Goal: Information Seeking & Learning: Learn about a topic

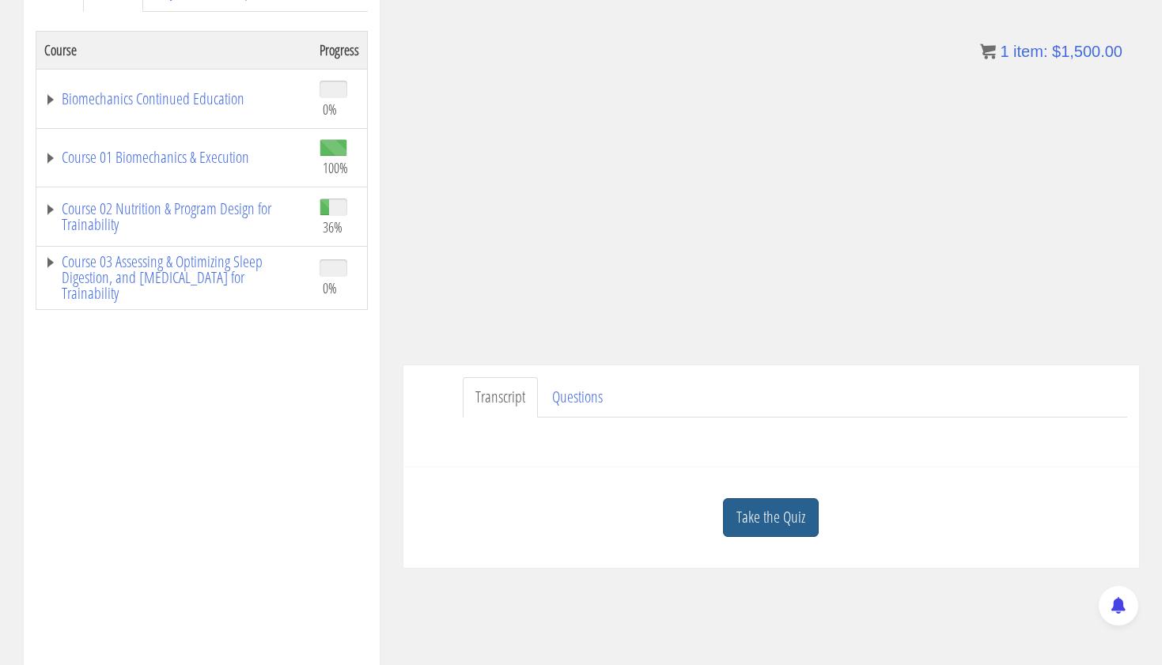
click at [765, 524] on link "Take the Quiz" at bounding box center [771, 517] width 96 height 39
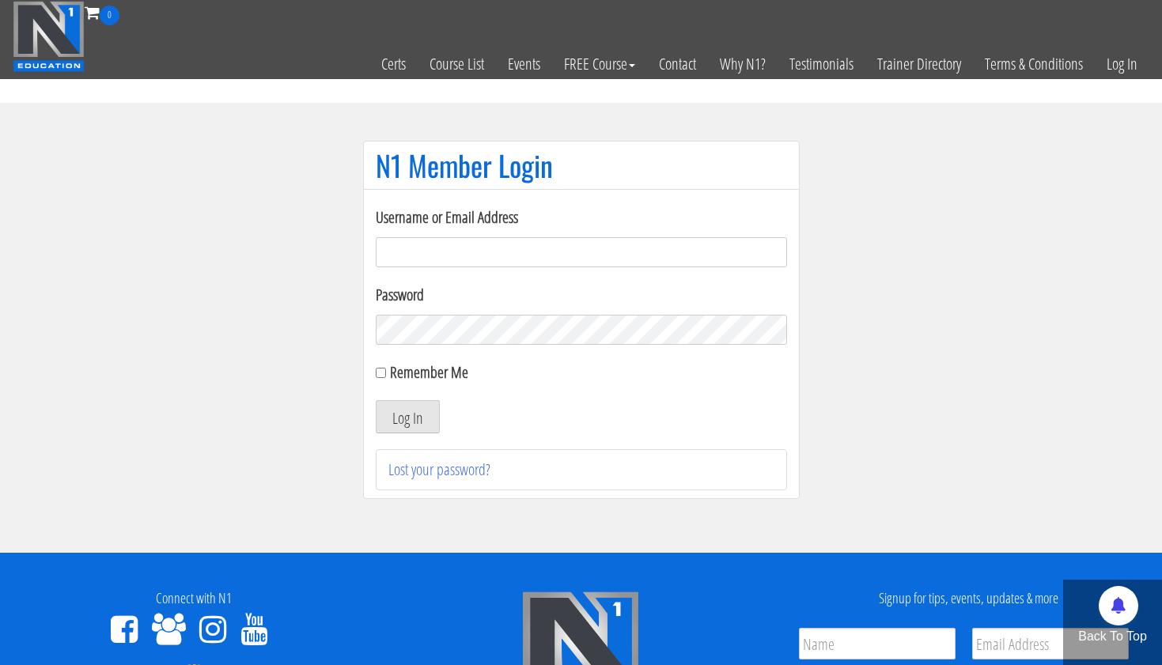
type input "tpweimar@me.com"
click at [407, 417] on button "Log In" at bounding box center [408, 416] width 64 height 33
click at [393, 407] on button "Log In" at bounding box center [408, 416] width 64 height 33
click at [413, 422] on button "Log In" at bounding box center [408, 416] width 64 height 33
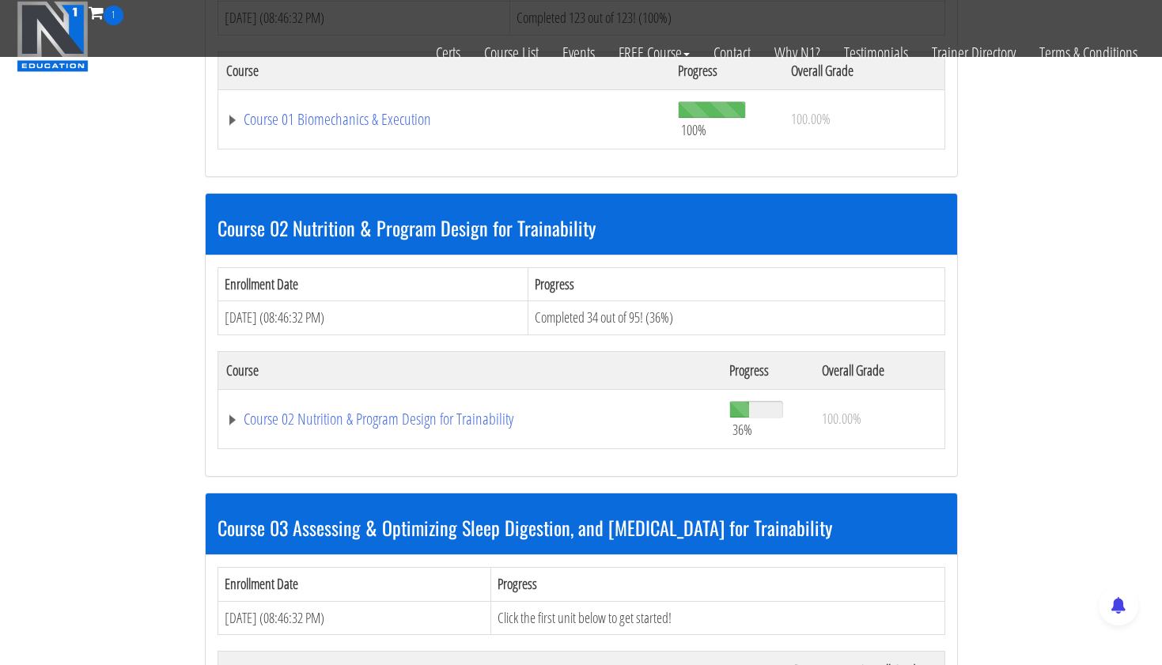
scroll to position [642, 0]
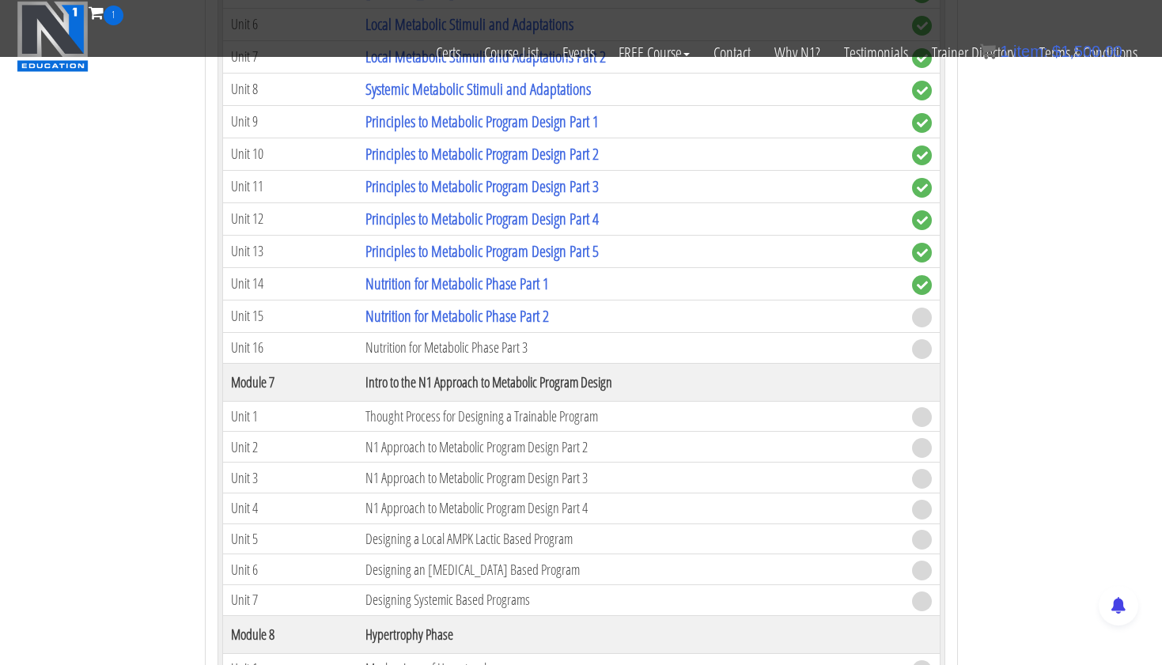
scroll to position [2173, 0]
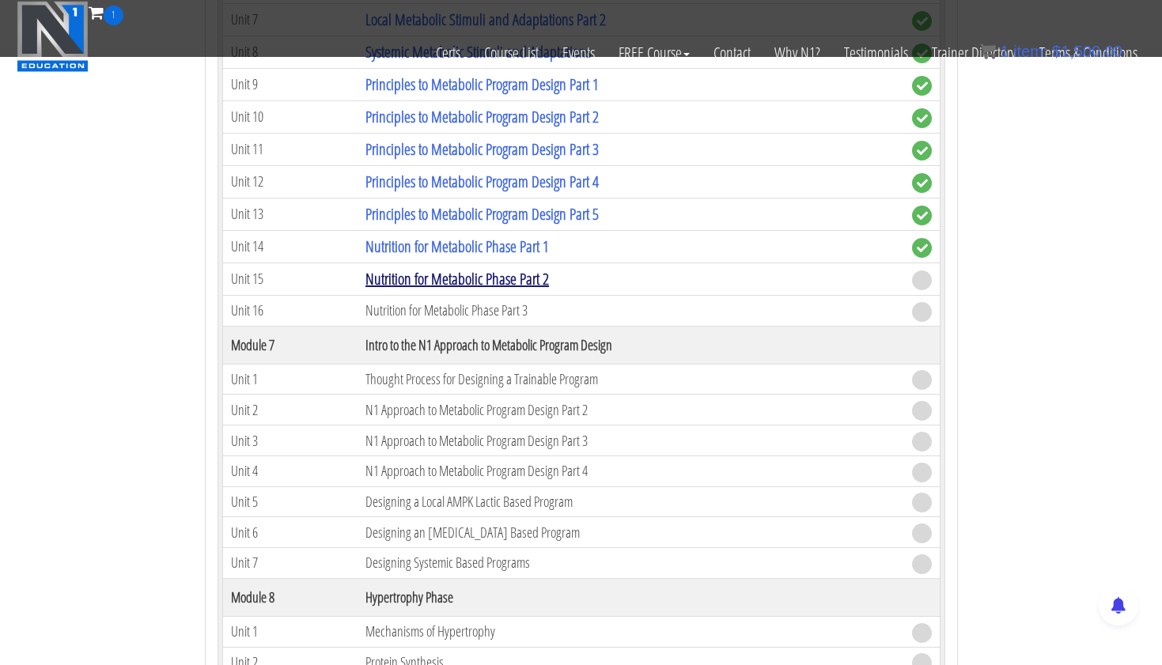
click at [536, 271] on link "Nutrition for Metabolic Phase Part 2" at bounding box center [456, 278] width 183 height 21
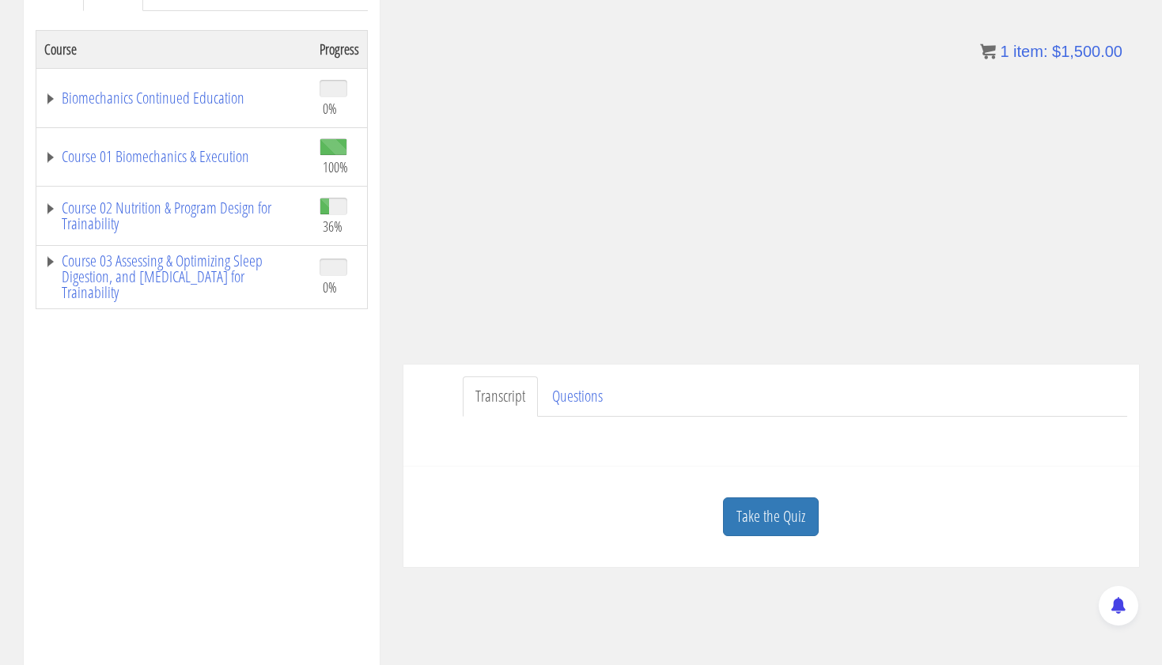
scroll to position [242, 0]
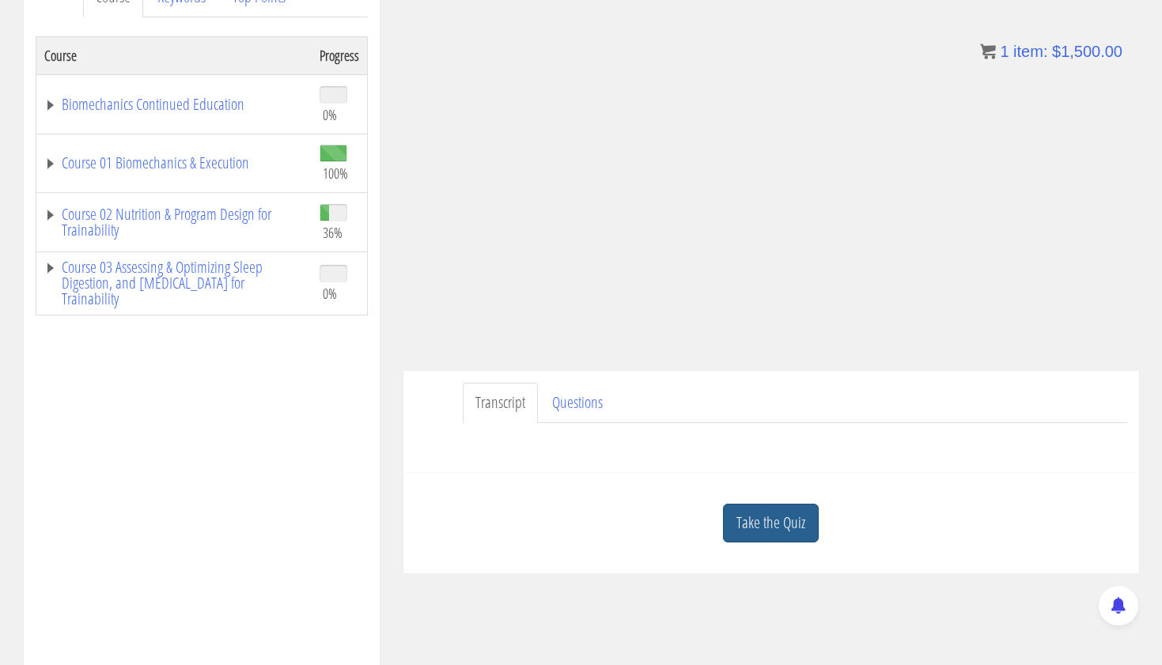
click at [763, 516] on link "Take the Quiz" at bounding box center [771, 523] width 96 height 39
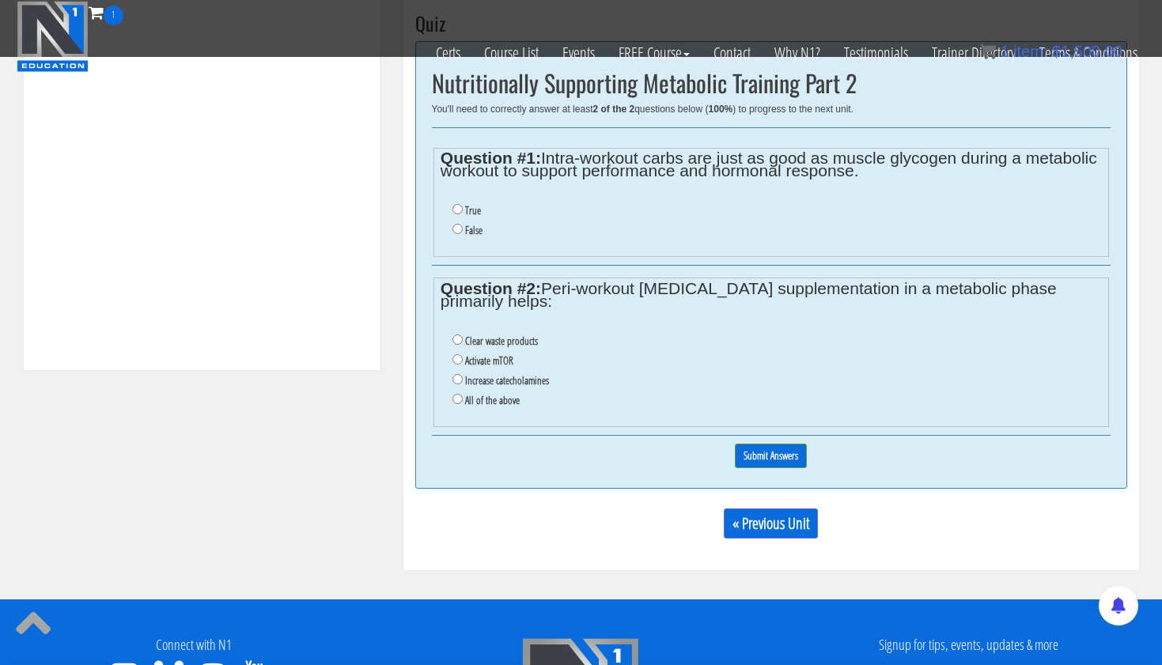
scroll to position [592, 0]
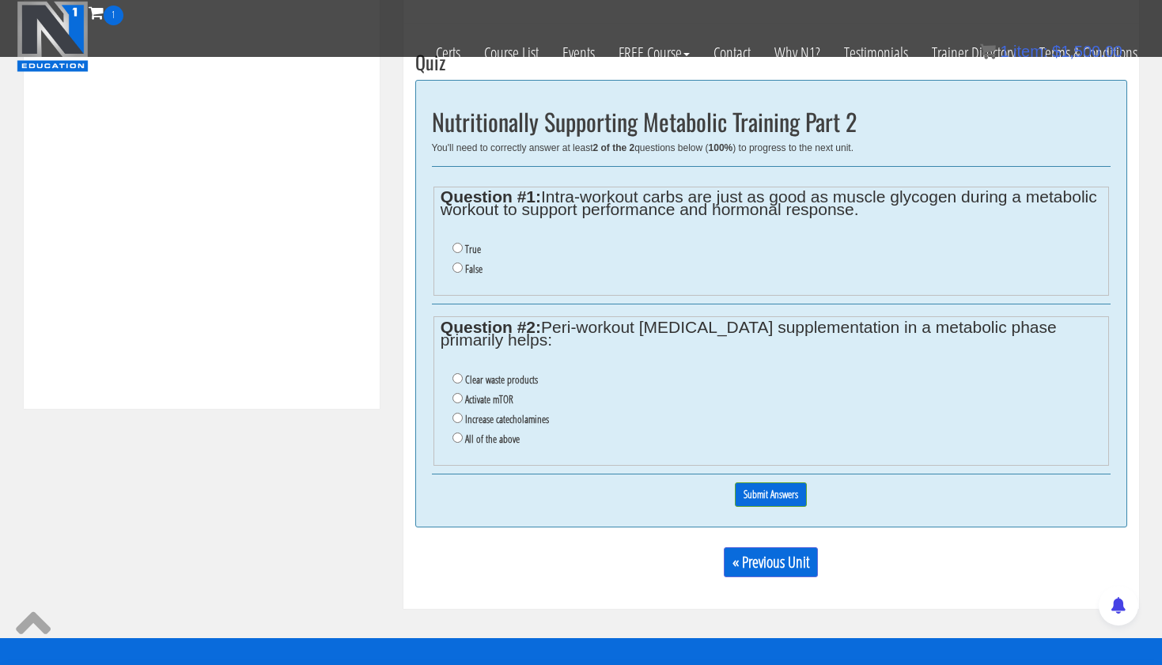
click at [457, 264] on input "False" at bounding box center [457, 268] width 10 height 10
radio input "true"
click at [453, 373] on input "Clear waste products" at bounding box center [457, 378] width 10 height 10
radio input "true"
click at [776, 482] on input "Submit Answers" at bounding box center [771, 494] width 72 height 25
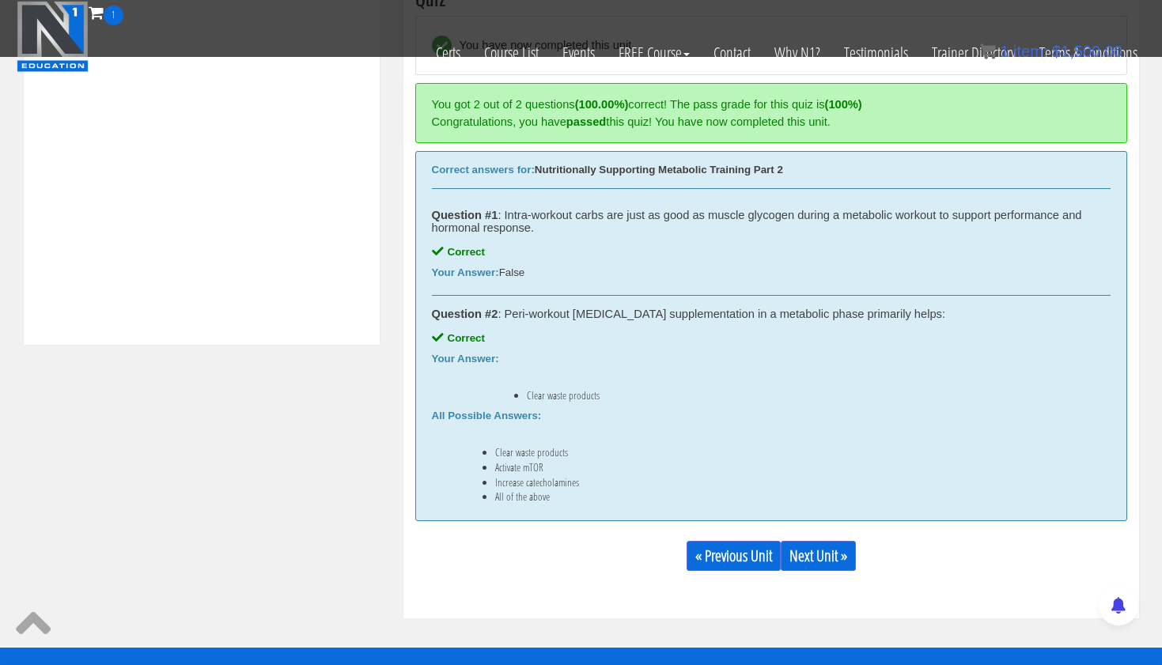
scroll to position [658, 0]
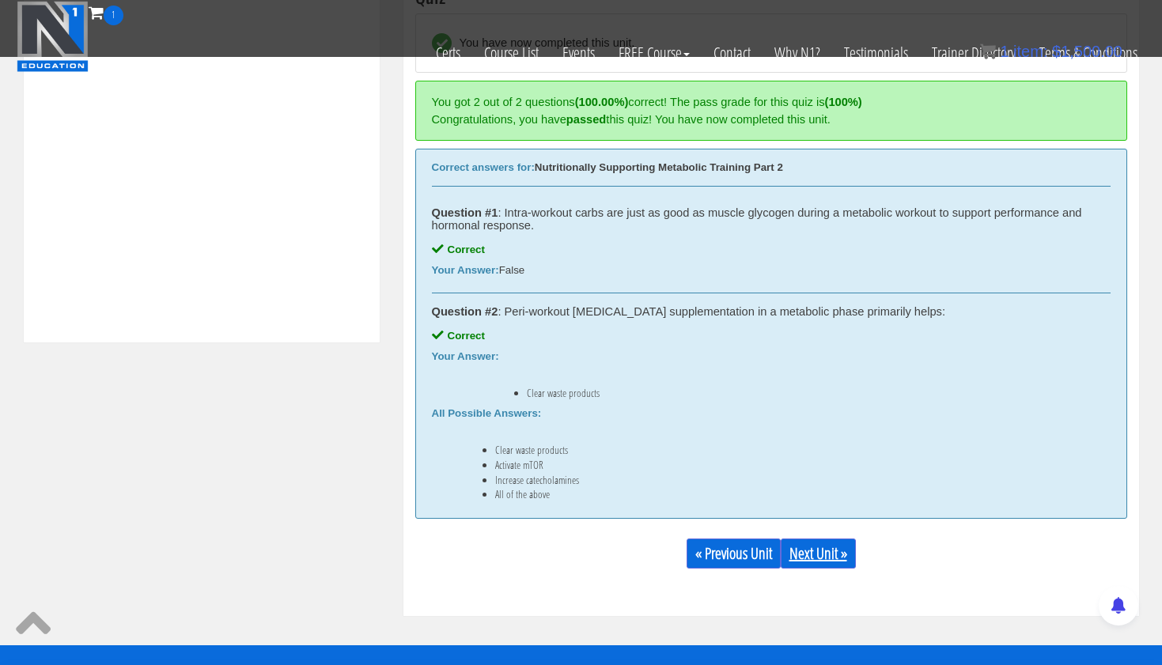
click at [832, 552] on link "Next Unit »" at bounding box center [818, 554] width 75 height 30
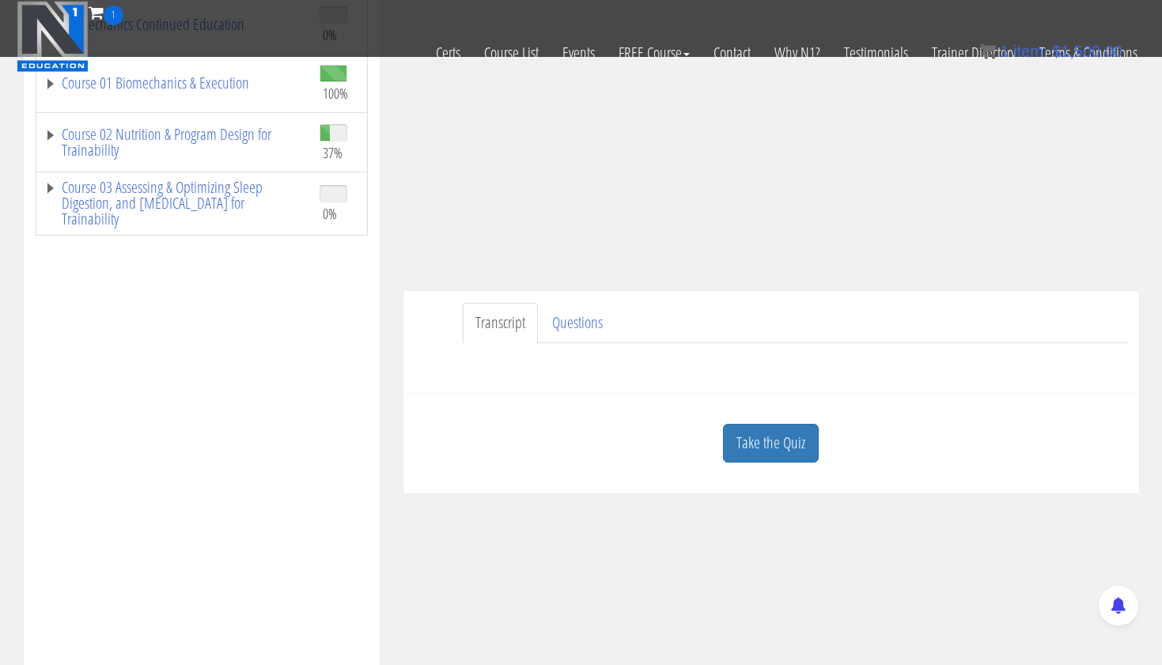
scroll to position [304, 0]
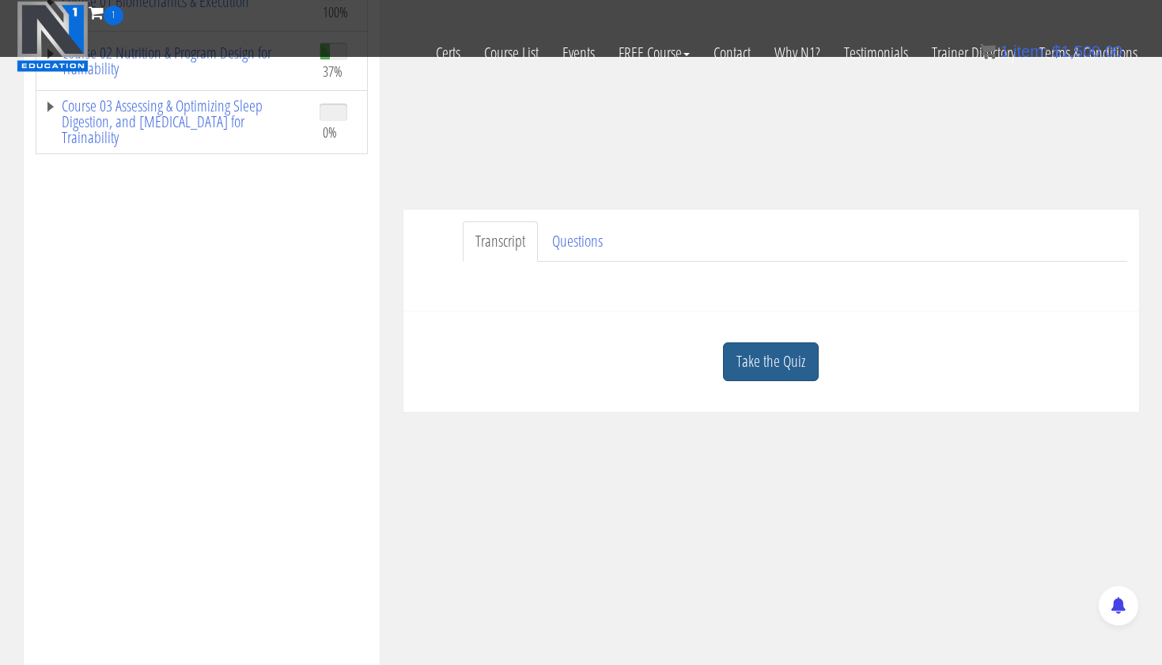
click at [780, 360] on link "Take the Quiz" at bounding box center [771, 361] width 96 height 39
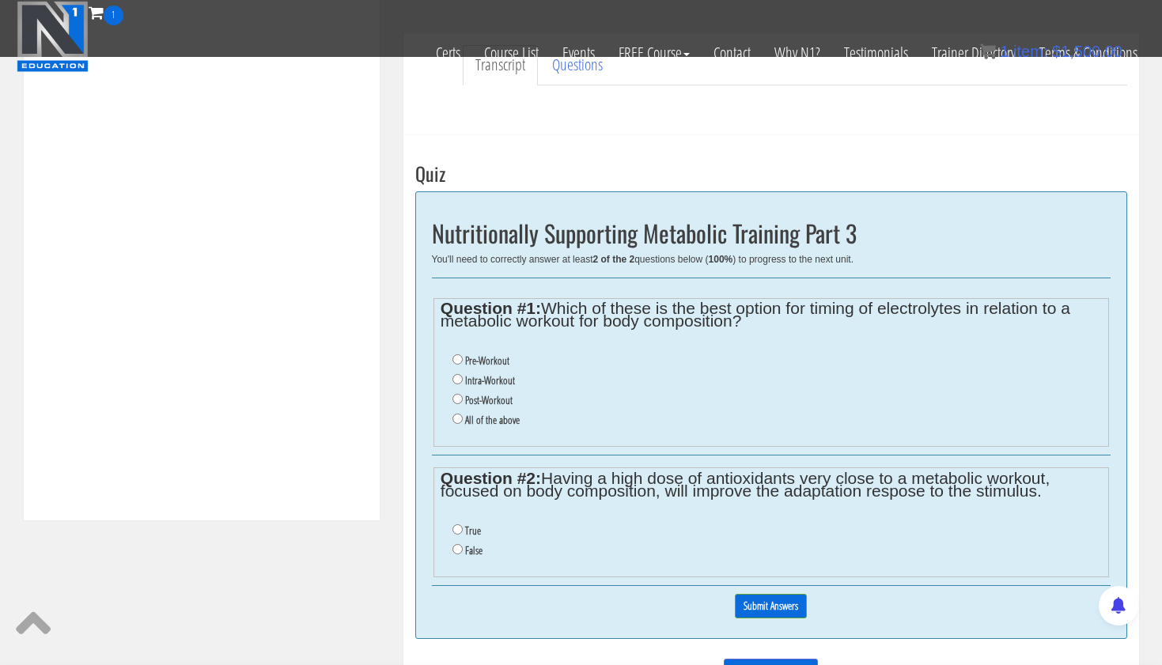
scroll to position [481, 0]
click at [456, 354] on input "Pre-Workout" at bounding box center [457, 359] width 10 height 10
radio input "true"
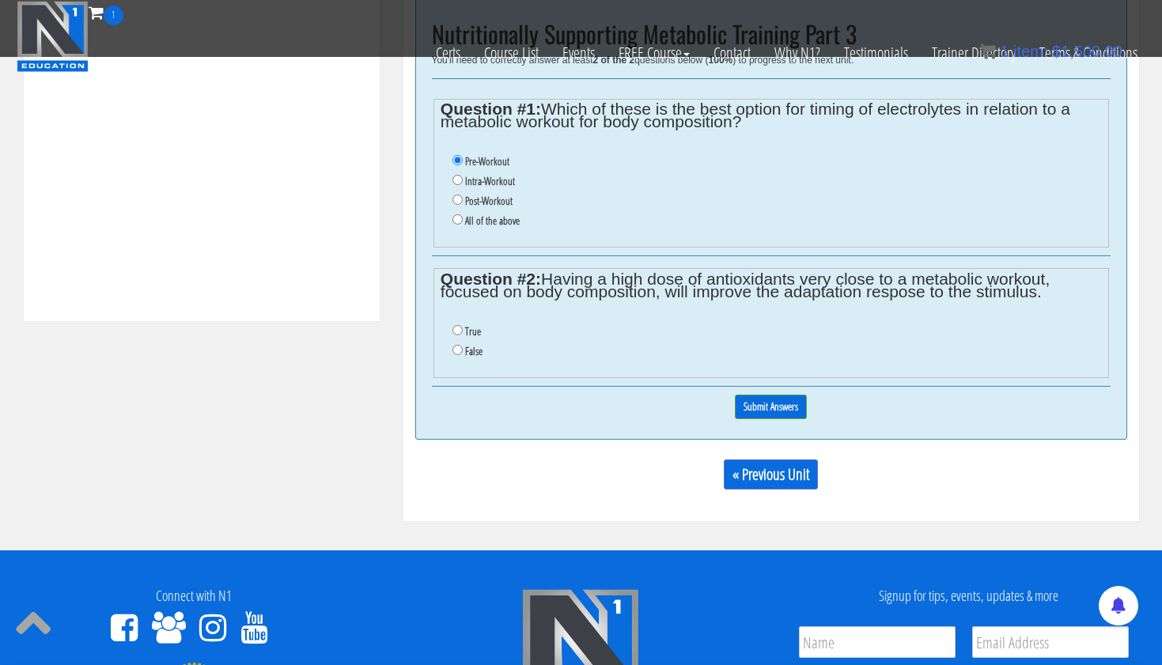
scroll to position [701, 0]
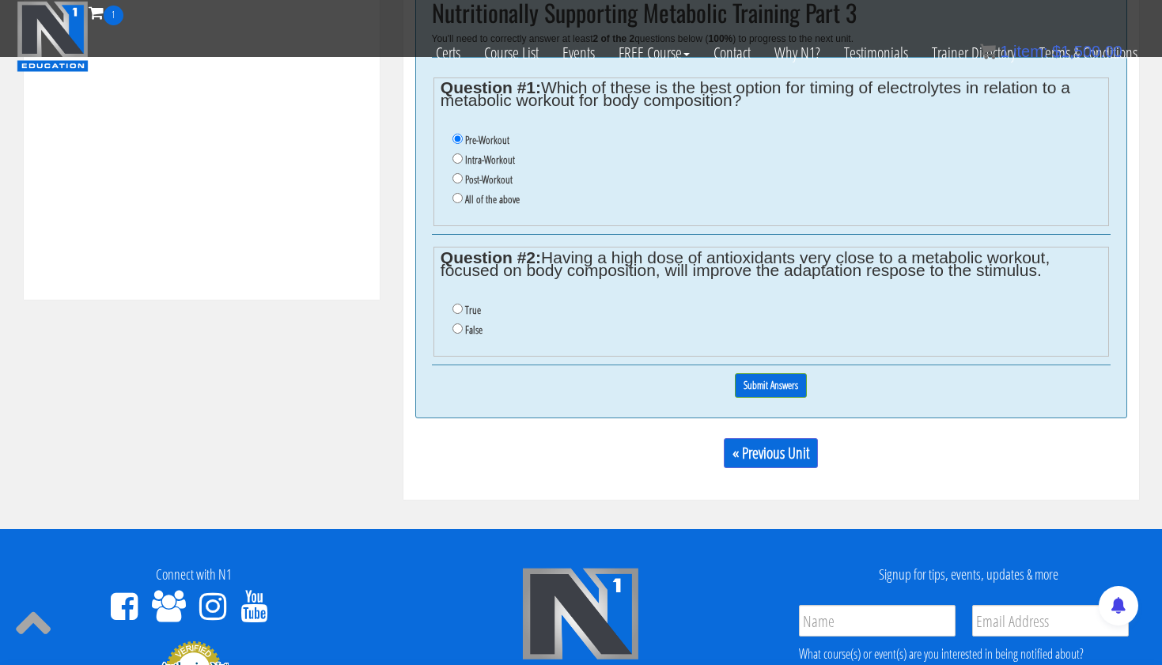
click at [455, 323] on input "False" at bounding box center [457, 328] width 10 height 10
radio input "true"
click at [777, 373] on input "Submit Answers" at bounding box center [771, 385] width 72 height 25
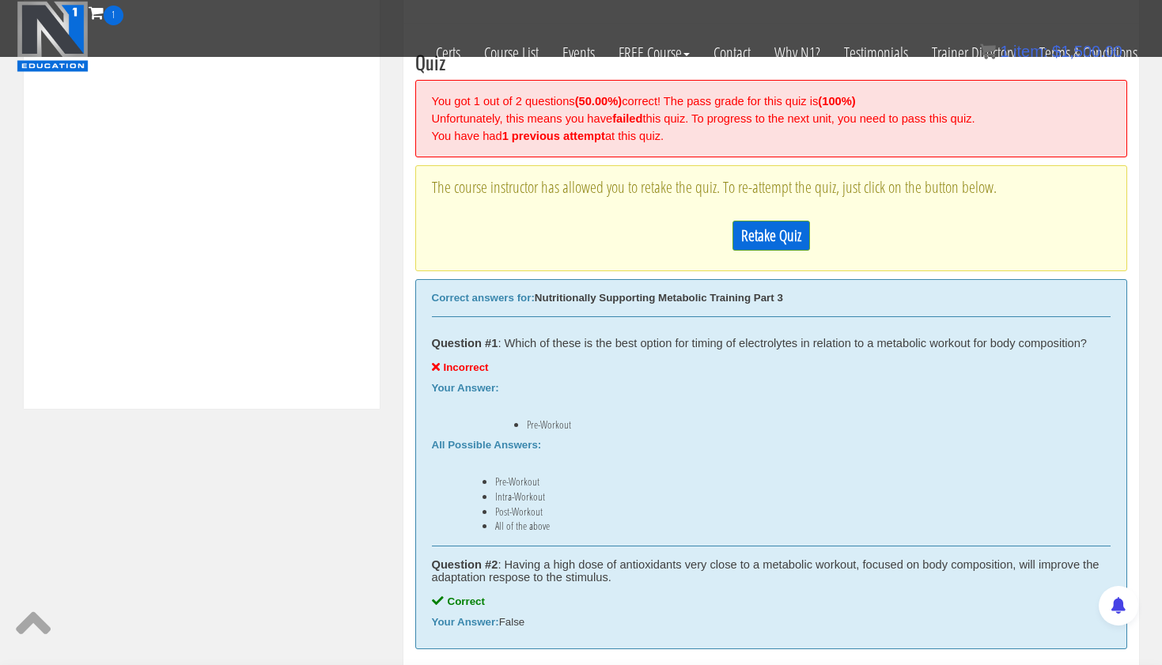
scroll to position [625, 0]
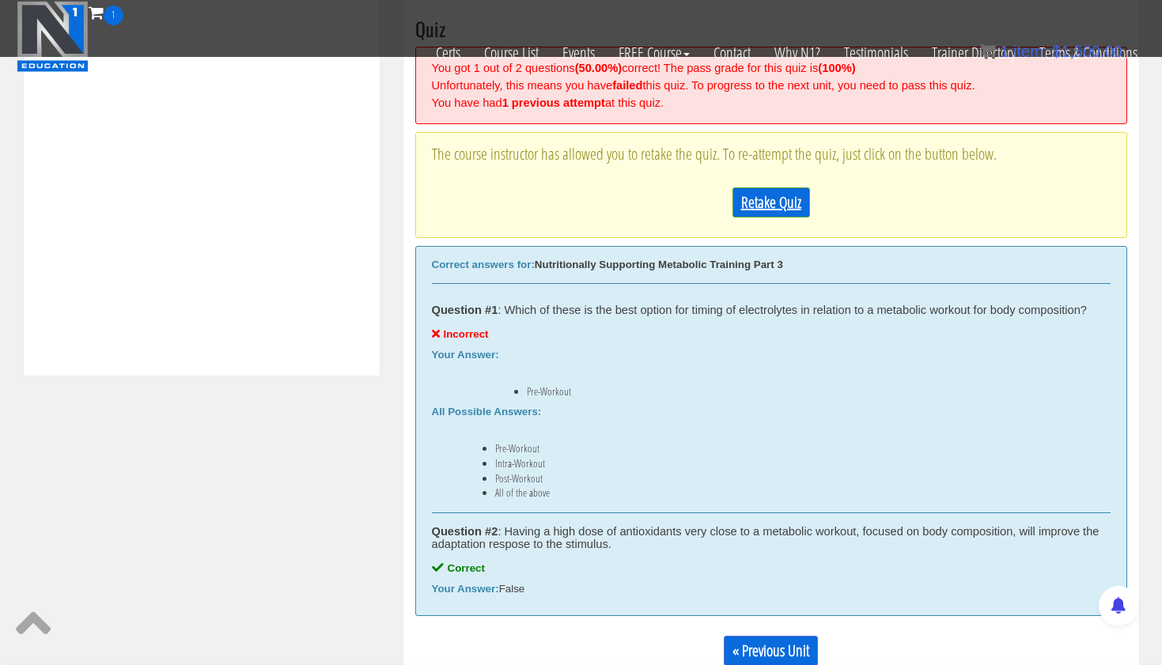
click at [769, 197] on link "Retake Quiz" at bounding box center [771, 202] width 78 height 30
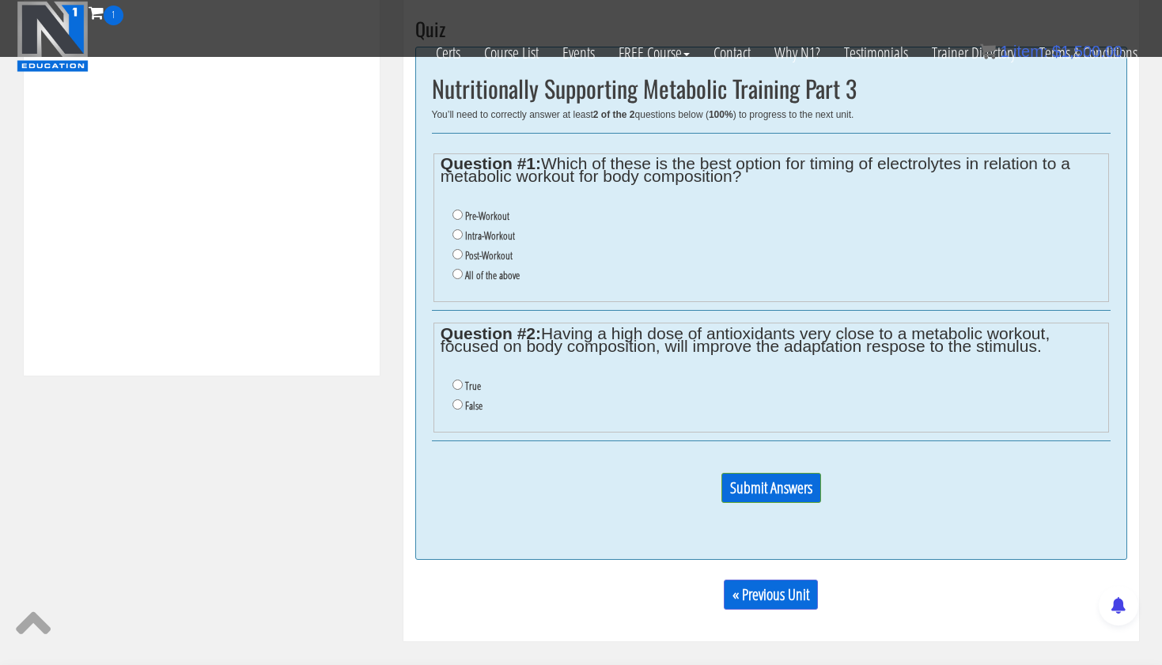
click at [456, 249] on input "Post-Workout" at bounding box center [457, 254] width 10 height 10
radio input "true"
click at [456, 399] on input "False" at bounding box center [457, 404] width 10 height 10
radio input "true"
click at [768, 479] on input "Submit Answers" at bounding box center [771, 488] width 100 height 30
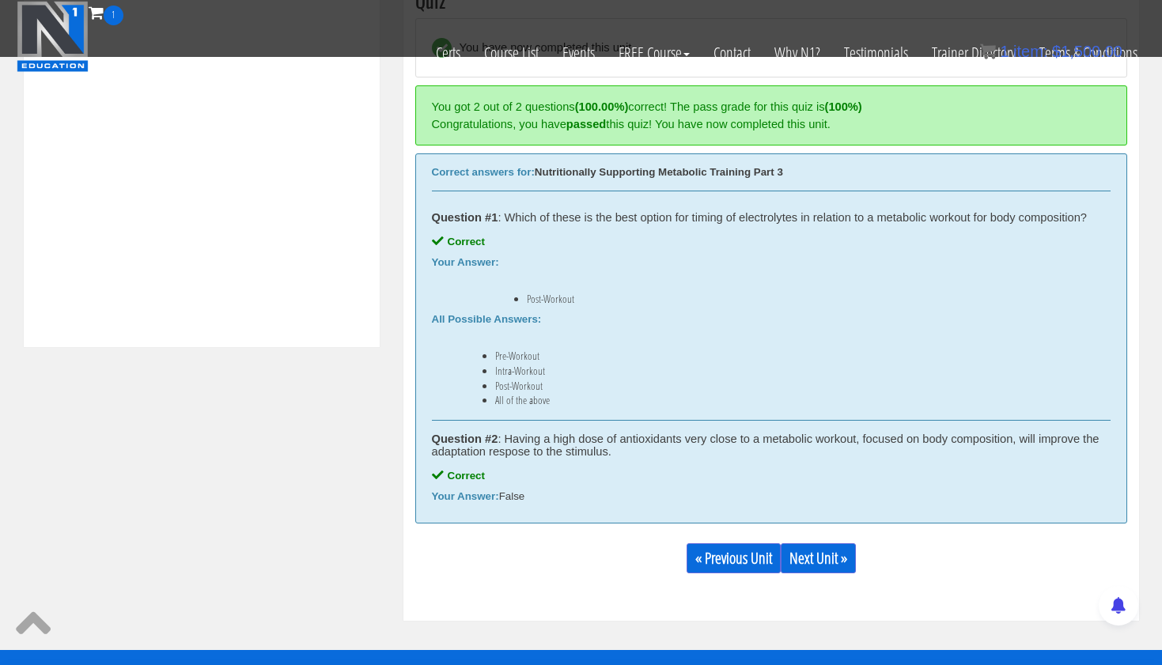
scroll to position [668, 0]
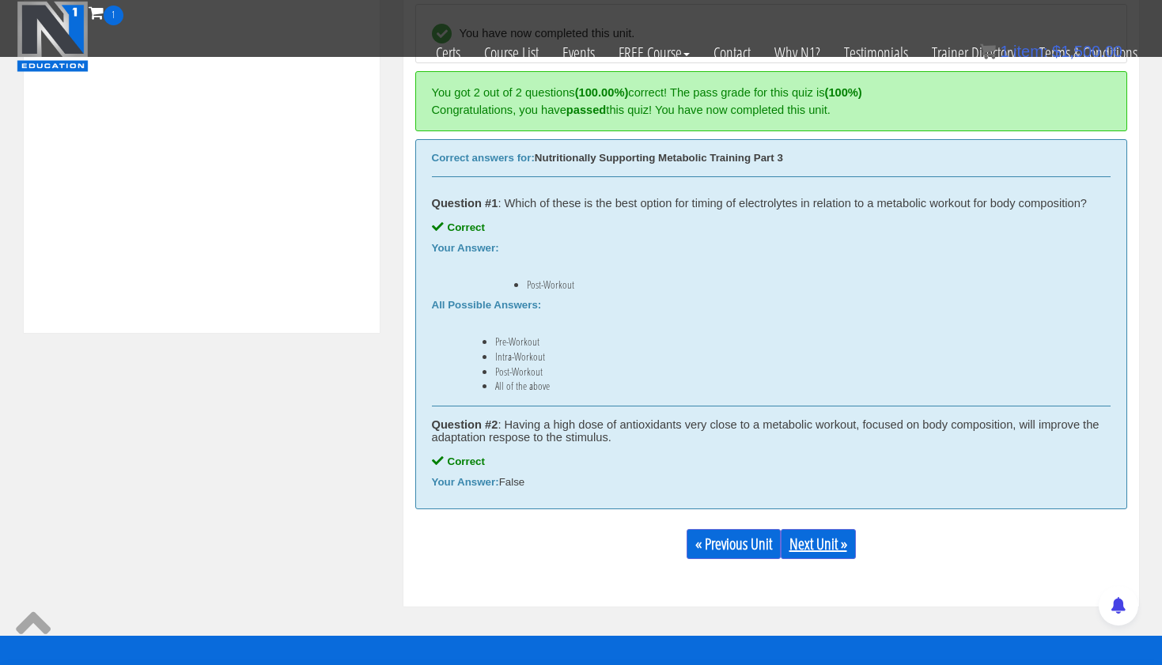
click at [810, 543] on link "Next Unit »" at bounding box center [818, 544] width 75 height 30
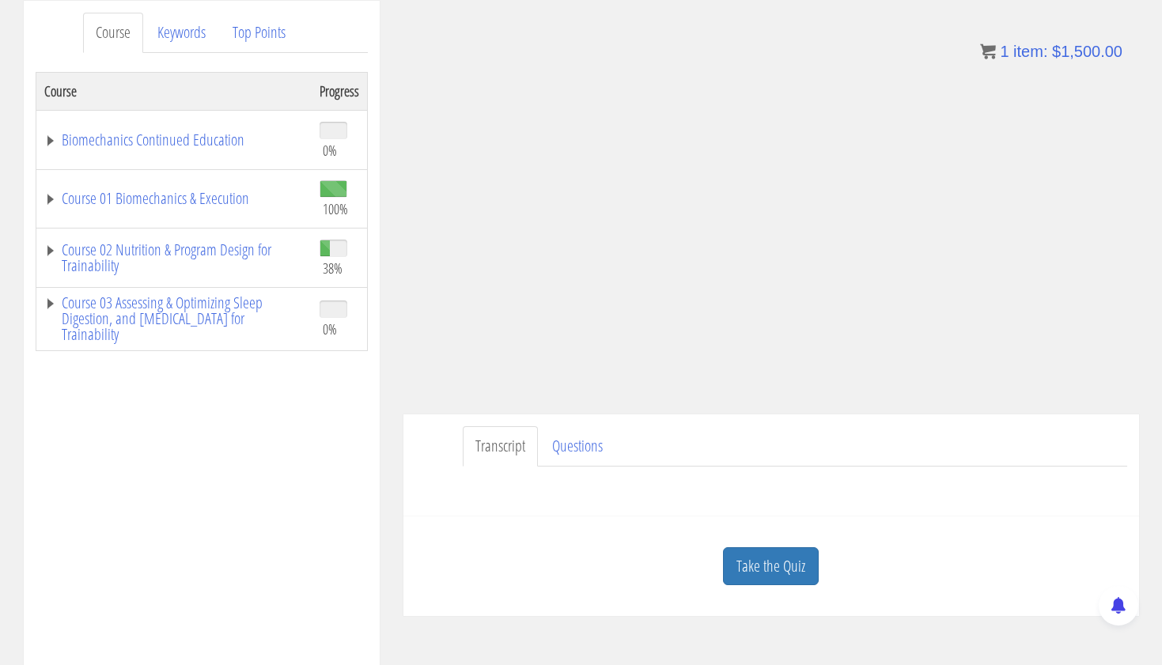
scroll to position [220, 0]
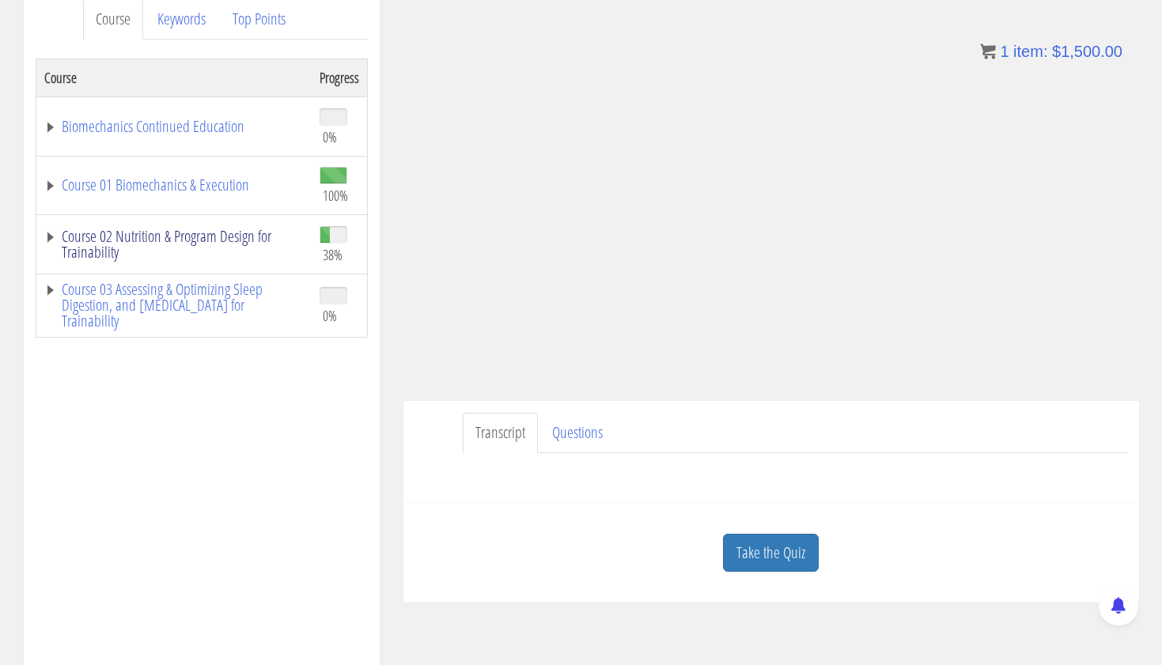
click at [214, 229] on link "Course 02 Nutrition & Program Design for Trainability" at bounding box center [173, 245] width 259 height 32
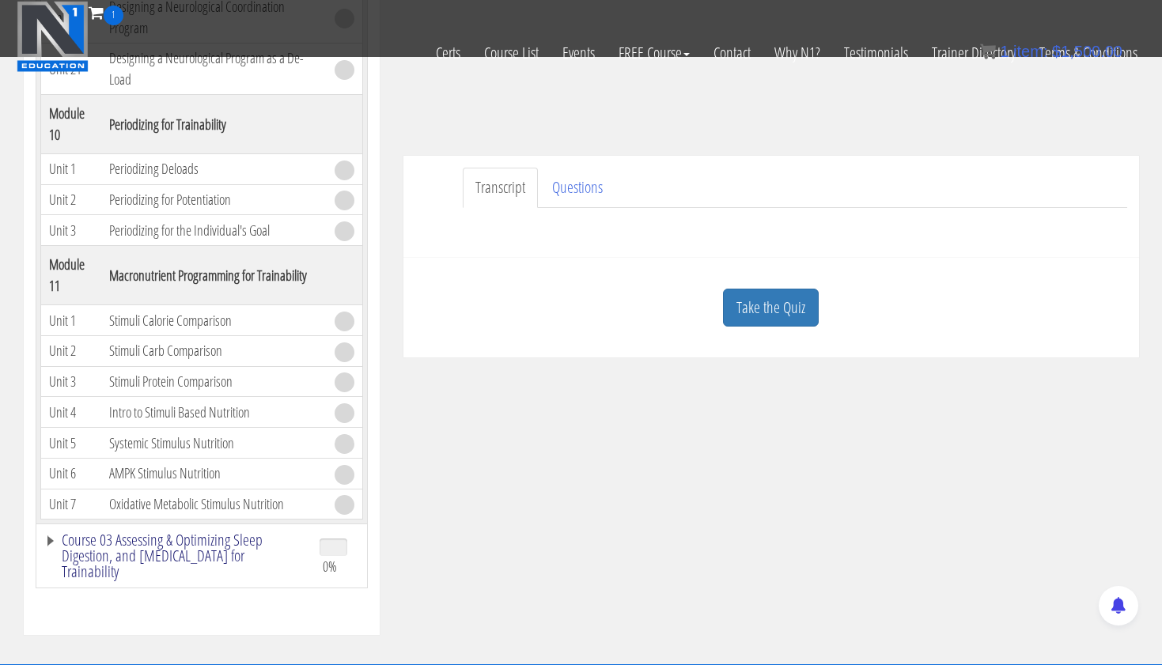
scroll to position [3613, 0]
click at [187, 557] on link "Course 03 Assessing & Optimizing Sleep Digestion, and [MEDICAL_DATA] for Traina…" at bounding box center [173, 555] width 259 height 47
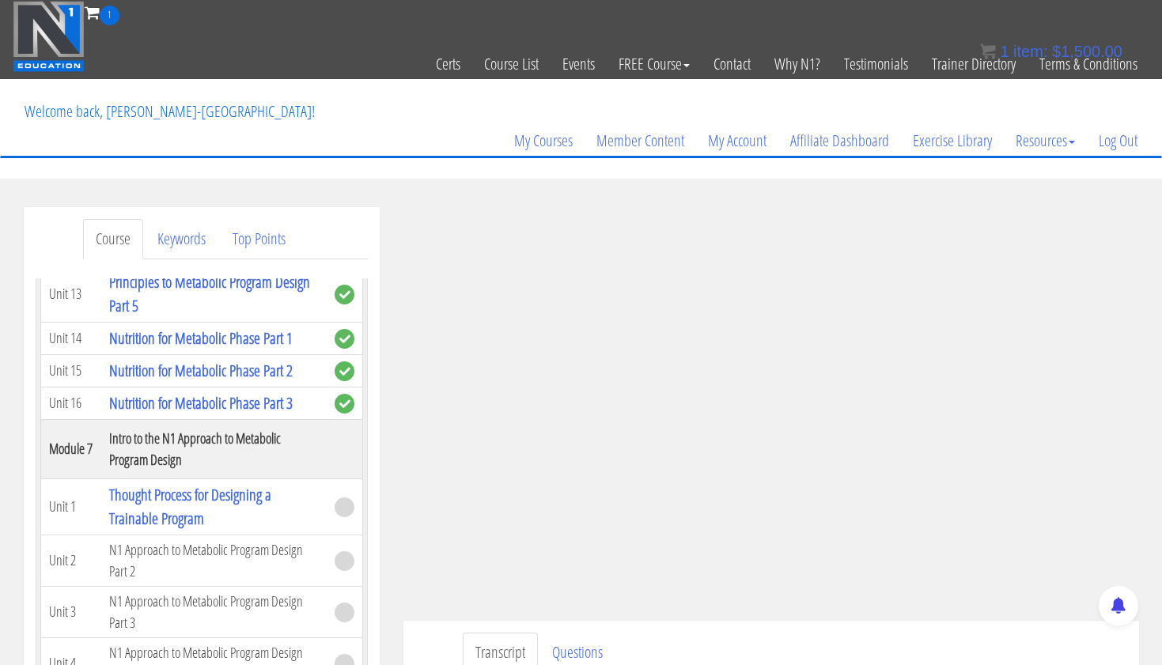
scroll to position [0, 0]
